Goal: Find specific page/section: Find specific page/section

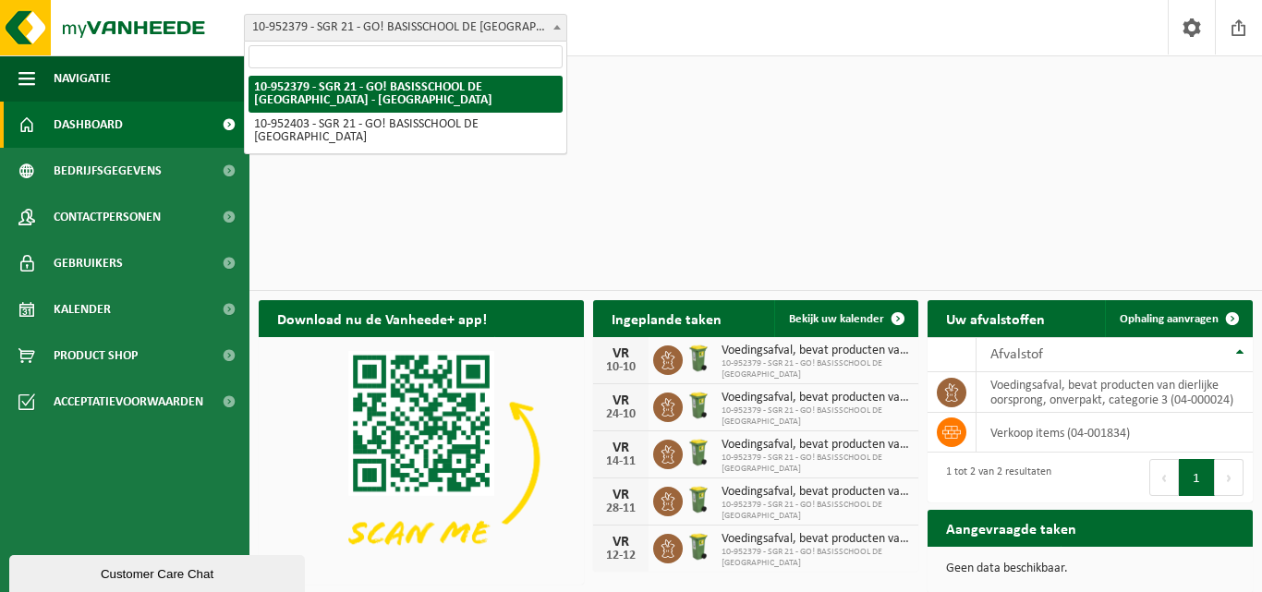
click at [547, 25] on span "10-952379 - SGR 21 - GO! BASISSCHOOL DE [GEOGRAPHIC_DATA] - [GEOGRAPHIC_DATA]" at bounding box center [405, 28] width 321 height 26
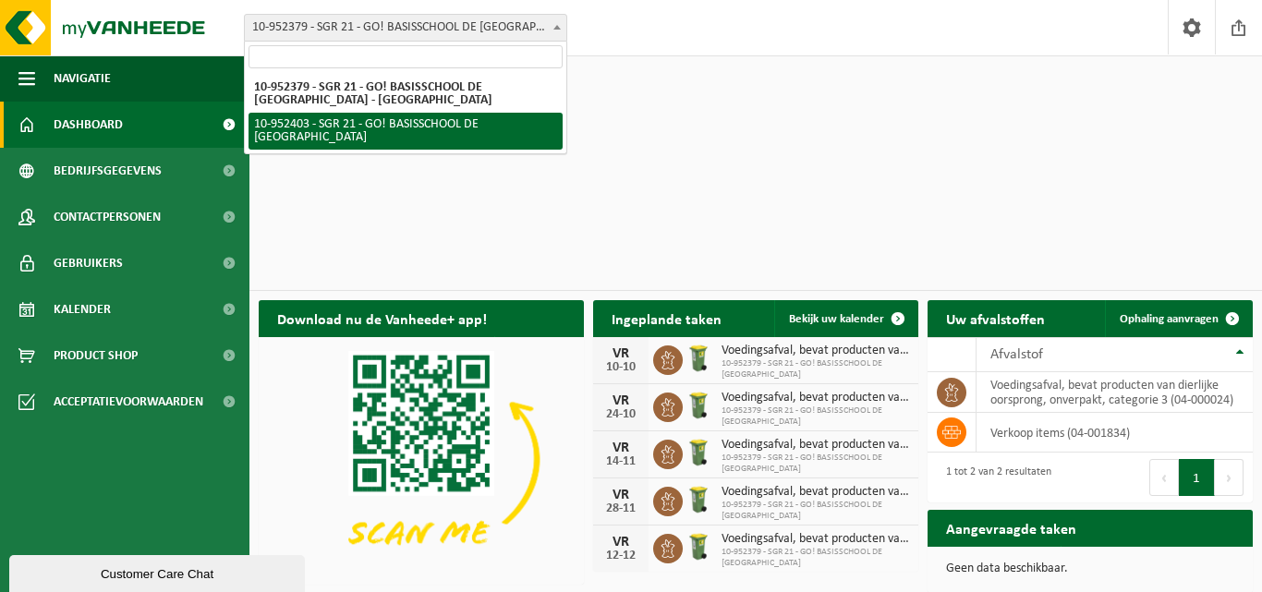
select select "143358"
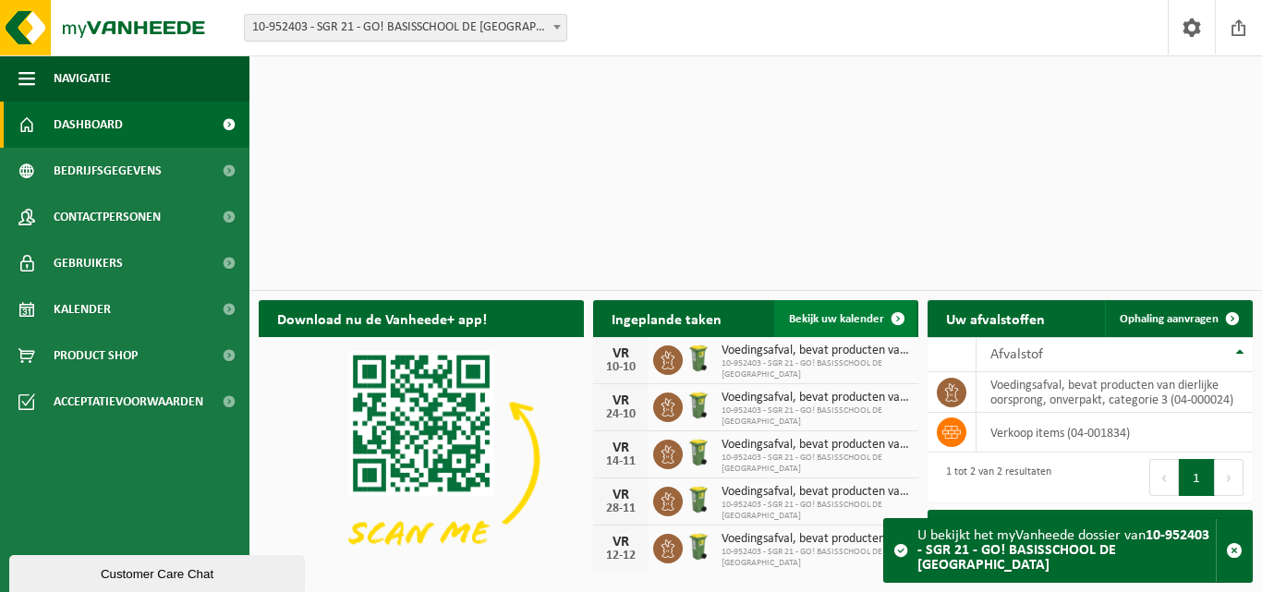
click at [861, 313] on span "Bekijk uw kalender" at bounding box center [836, 319] width 95 height 12
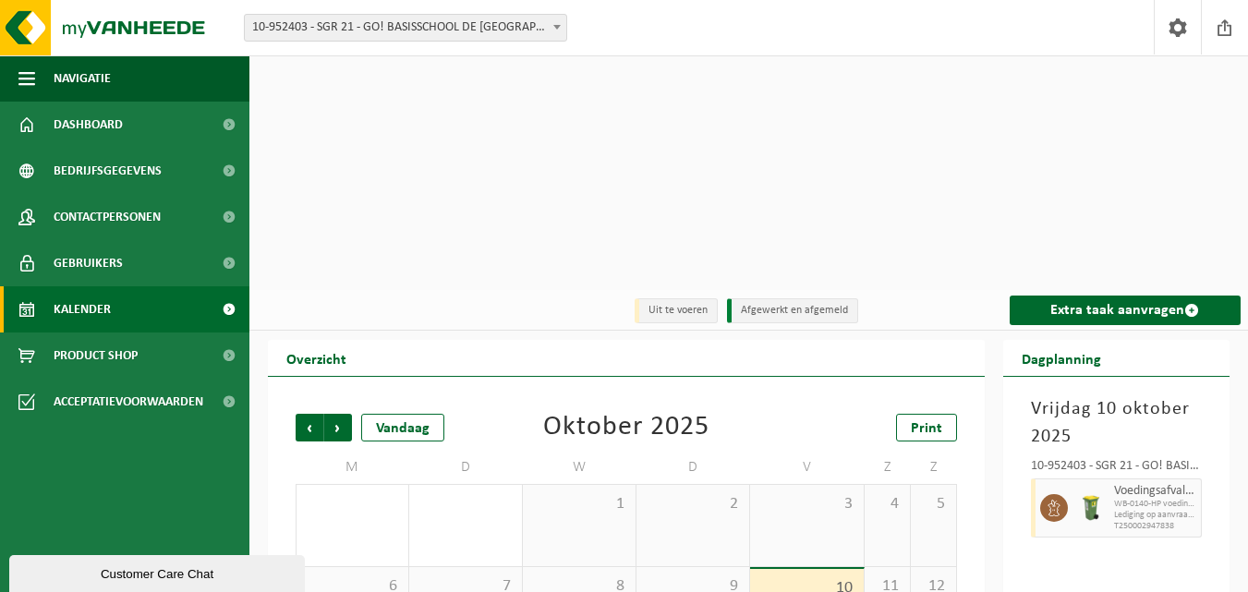
click at [805, 578] on span "10" at bounding box center [806, 588] width 94 height 20
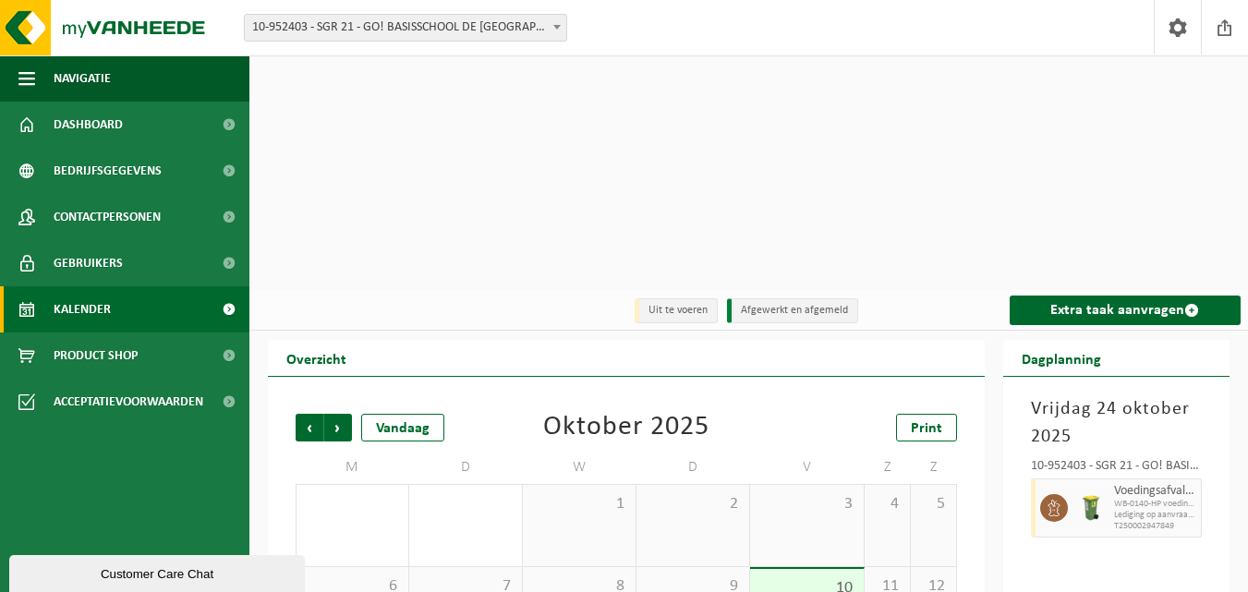
click at [1124, 394] on div "Vrijdag 10 oktober 2025 10-952403 - SGR 21 - GO! BASISSCHOOL DE BROEBELSCHOOL -…" at bounding box center [1116, 596] width 226 height 439
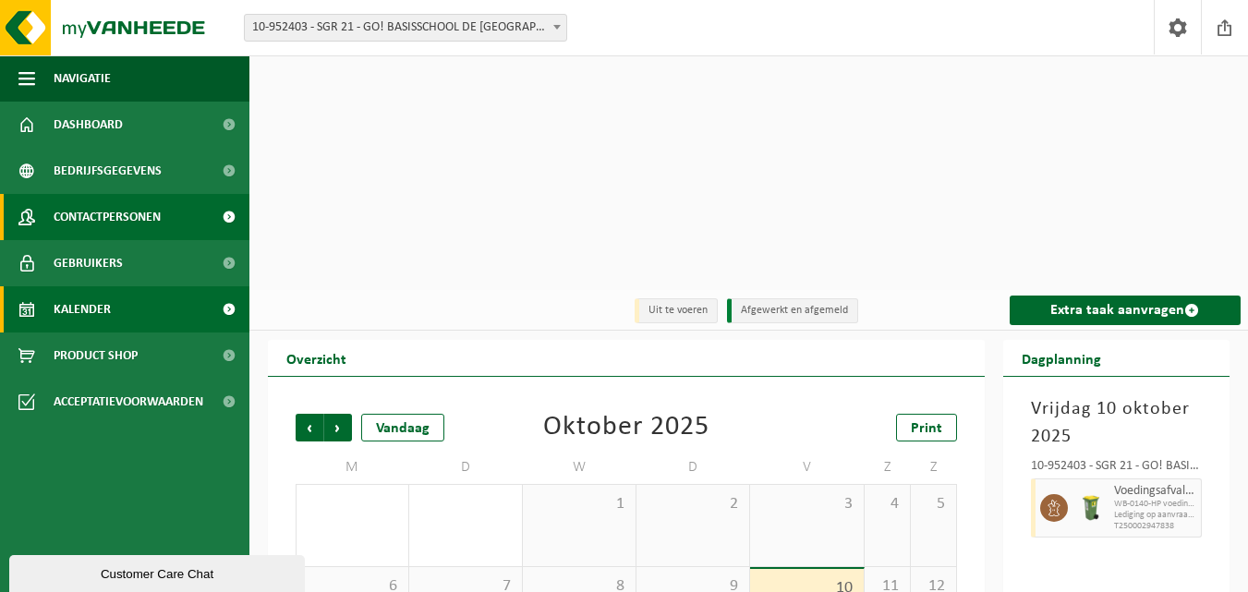
click at [127, 209] on span "Contactpersonen" at bounding box center [107, 217] width 107 height 46
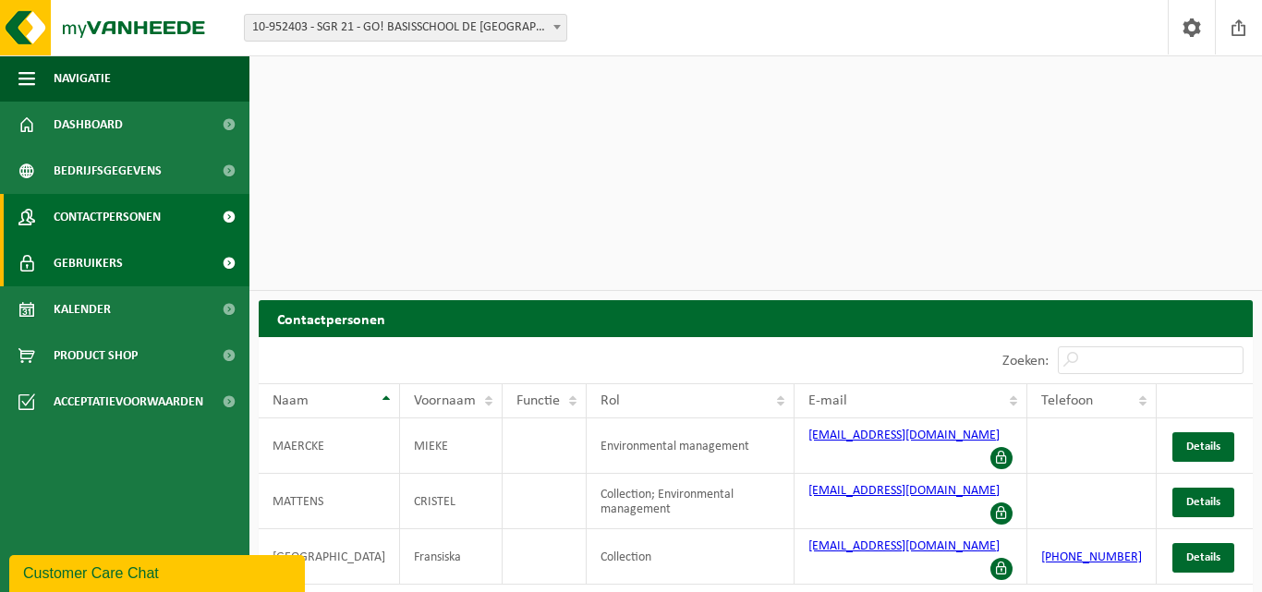
click at [95, 255] on span "Gebruikers" at bounding box center [88, 263] width 69 height 46
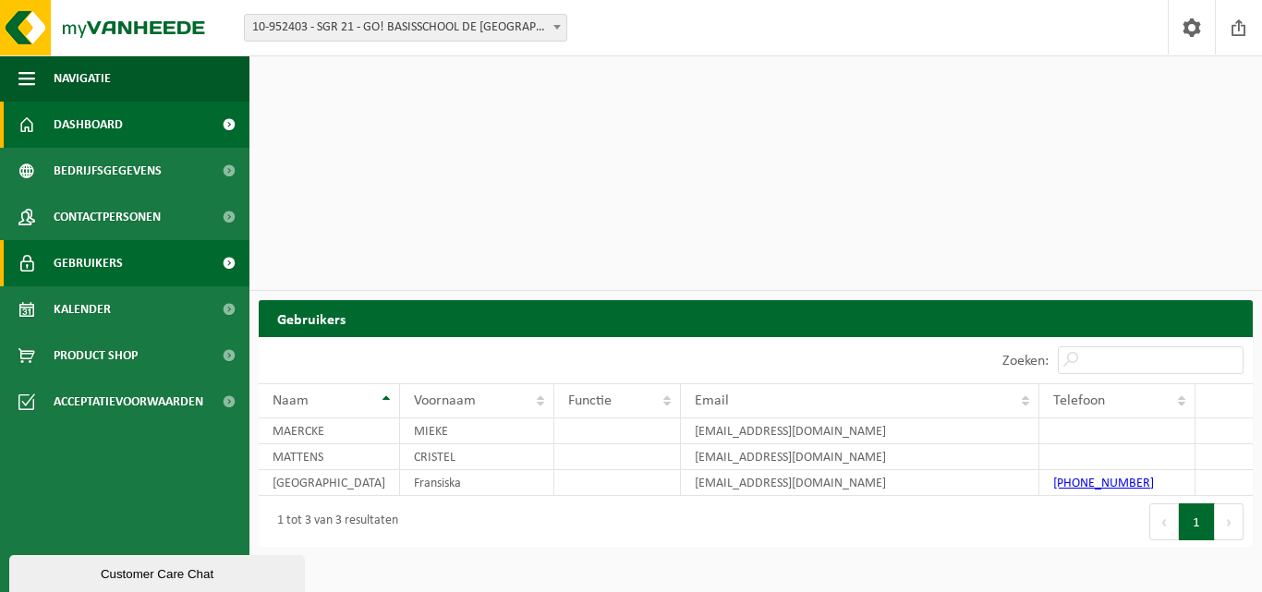
click at [110, 119] on span "Dashboard" at bounding box center [88, 125] width 69 height 46
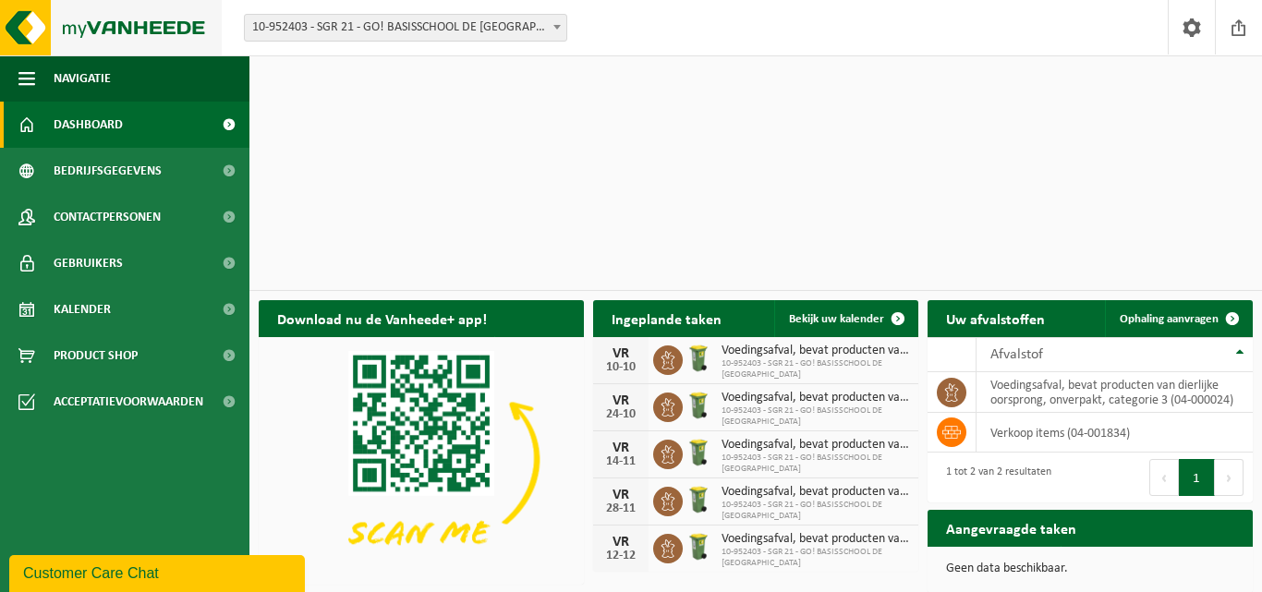
click at [158, 20] on img at bounding box center [111, 27] width 222 height 55
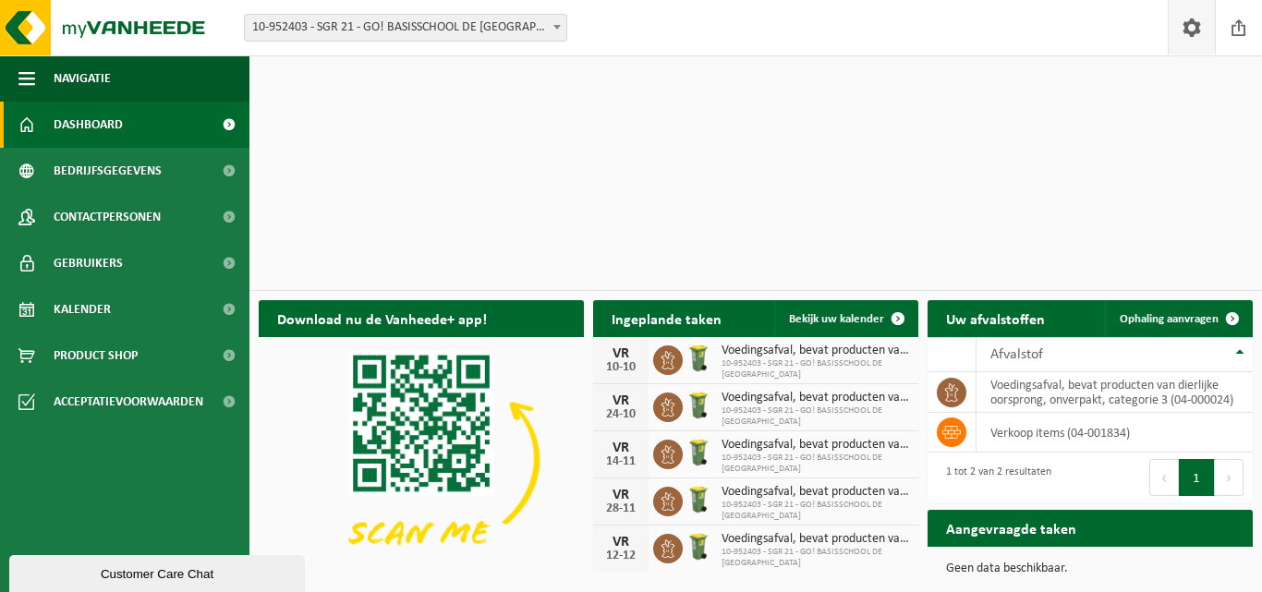
click at [1185, 29] on span at bounding box center [1192, 27] width 28 height 54
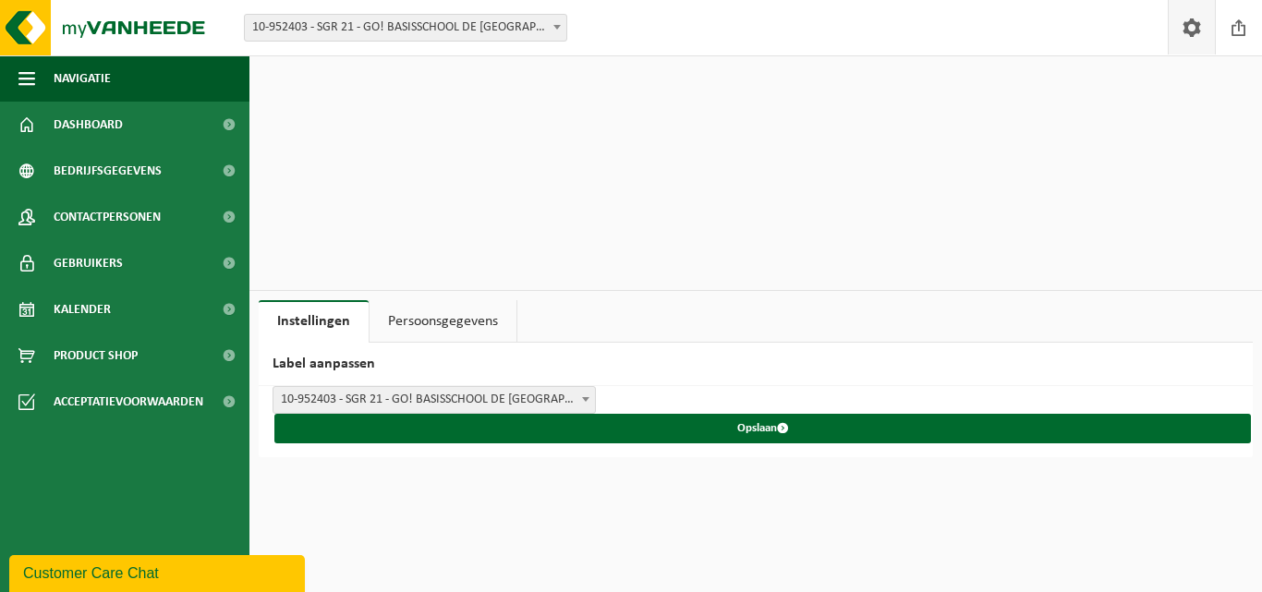
click at [417, 300] on link "Persoonsgegevens" at bounding box center [442, 321] width 147 height 42
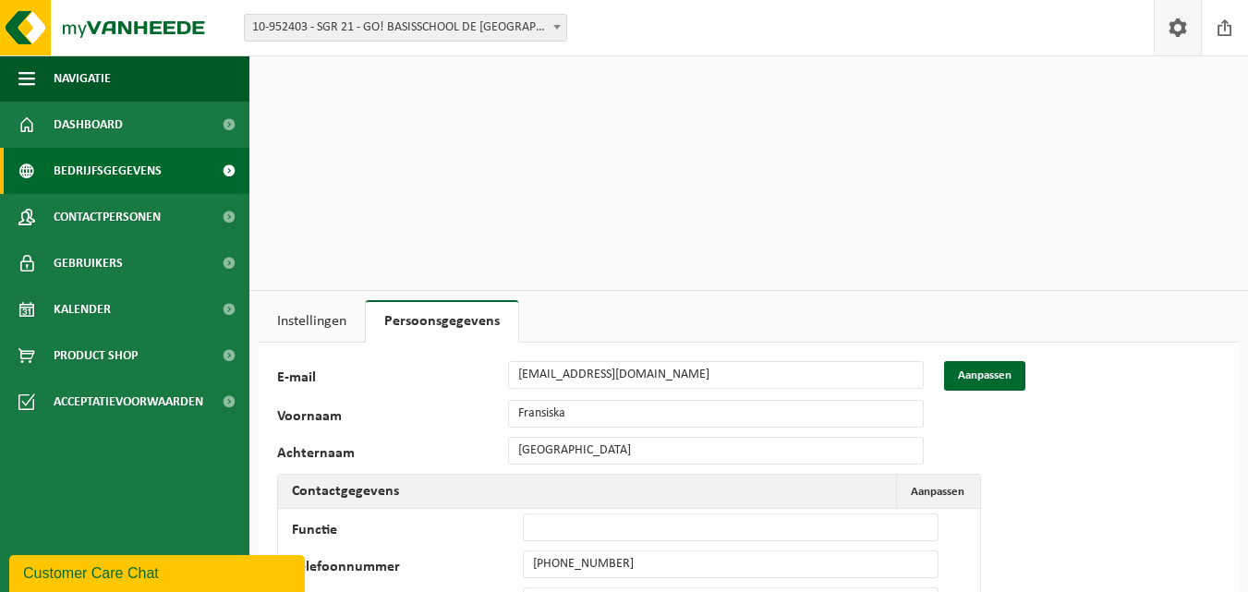
click at [86, 163] on span "Bedrijfsgegevens" at bounding box center [108, 171] width 108 height 46
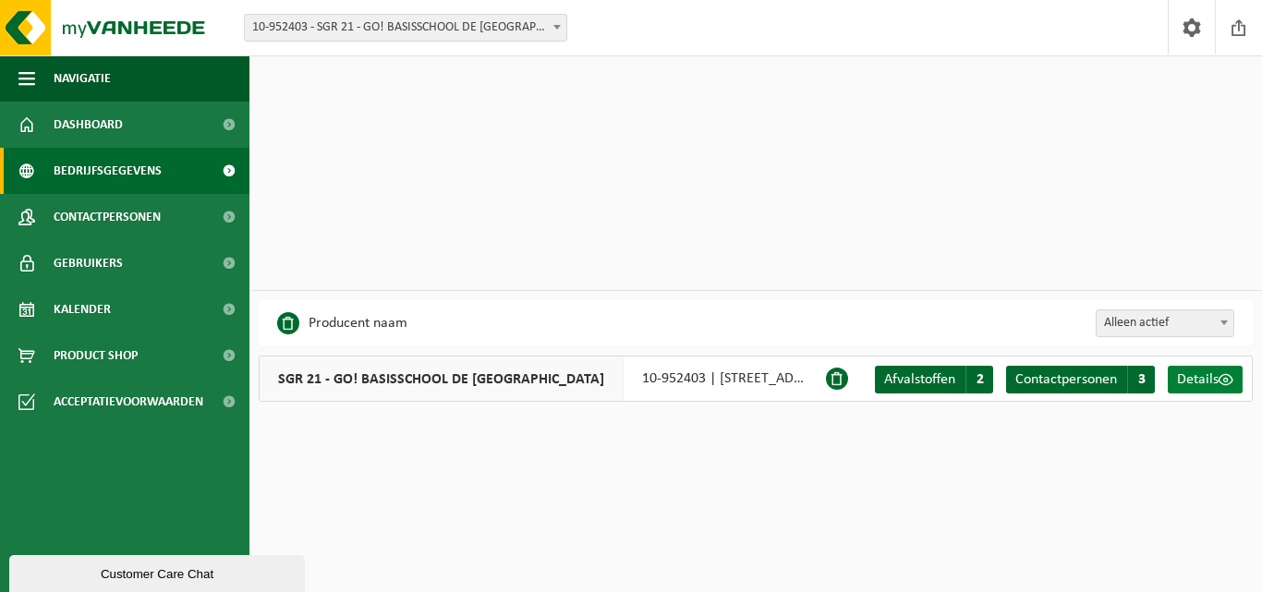
click at [1210, 372] on span "Details" at bounding box center [1198, 379] width 42 height 15
